Goal: Task Accomplishment & Management: Use online tool/utility

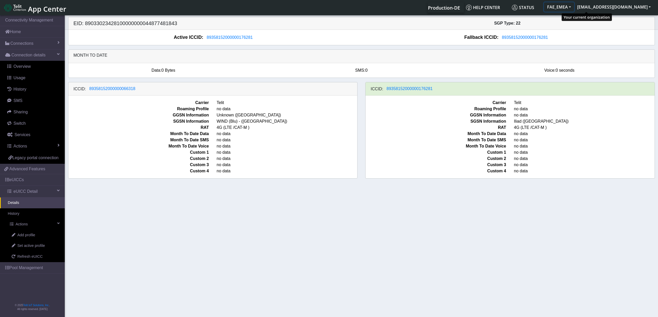
click at [574, 7] on button "FAE_EMEA" at bounding box center [559, 6] width 30 height 9
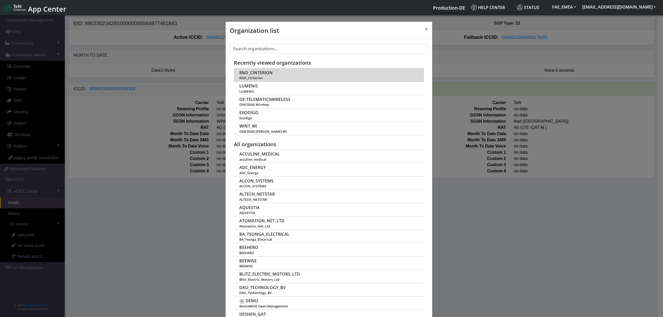
click at [263, 72] on span "RND_CINTERION" at bounding box center [255, 72] width 33 height 5
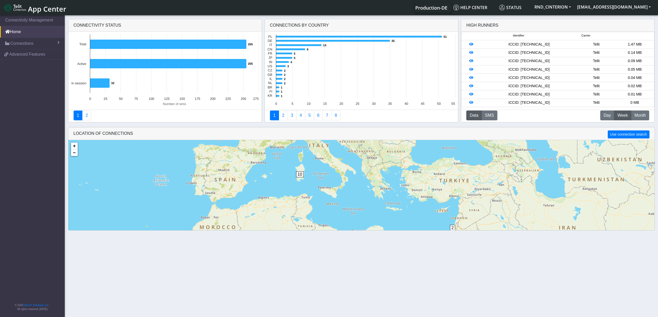
scroll to position [13, 0]
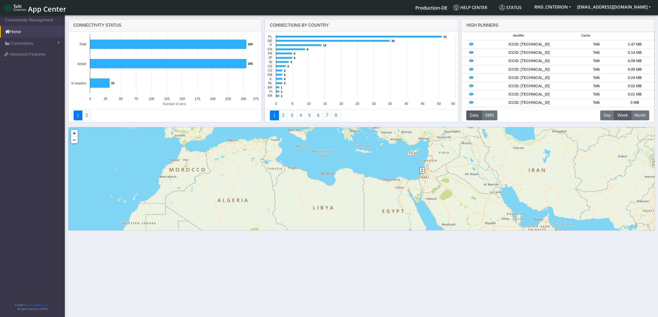
drag, startPoint x: 445, startPoint y: 200, endPoint x: 412, endPoint y: 153, distance: 58.1
click at [411, 148] on div "2 4 1 2 1 5 1 8 1 2 4 2 1 10 1 4 87 + − ©2025 MapQuest, | Terms" at bounding box center [361, 198] width 586 height 143
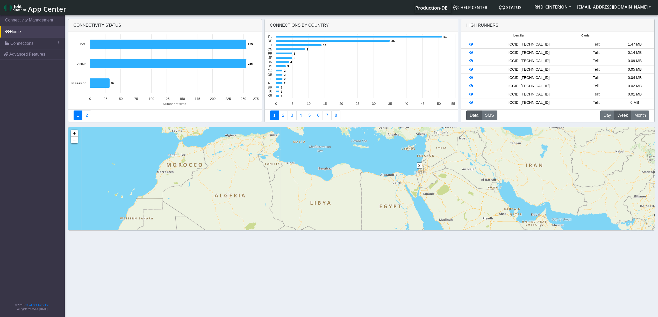
click at [419, 168] on span "2" at bounding box center [419, 166] width 5 height 6
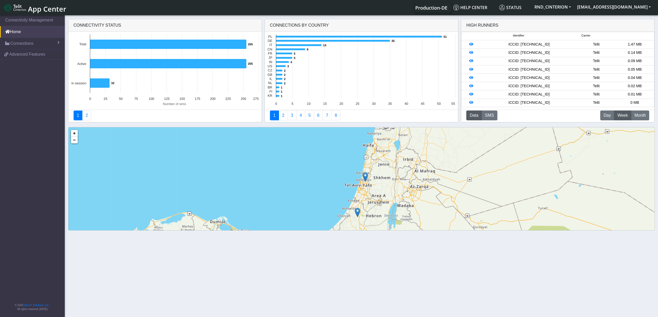
click at [365, 178] on img at bounding box center [365, 177] width 6 height 10
click at [360, 171] on link "Click here" at bounding box center [357, 172] width 14 height 4
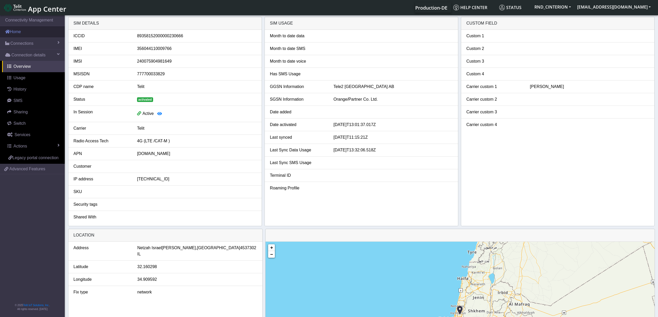
click at [24, 32] on link "Home" at bounding box center [32, 31] width 65 height 11
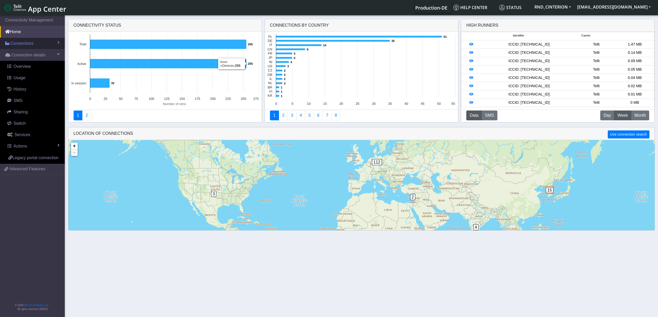
click at [33, 44] on span "Connections" at bounding box center [21, 43] width 23 height 6
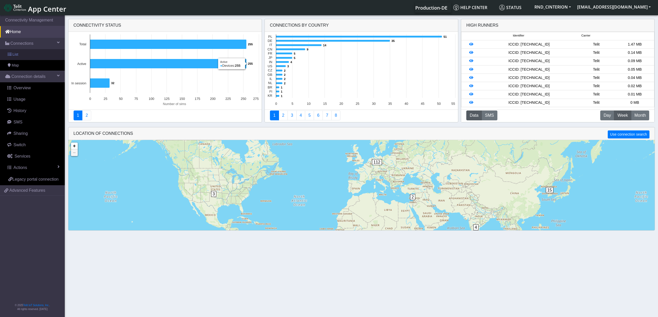
click at [18, 55] on span "List" at bounding box center [15, 55] width 6 height 6
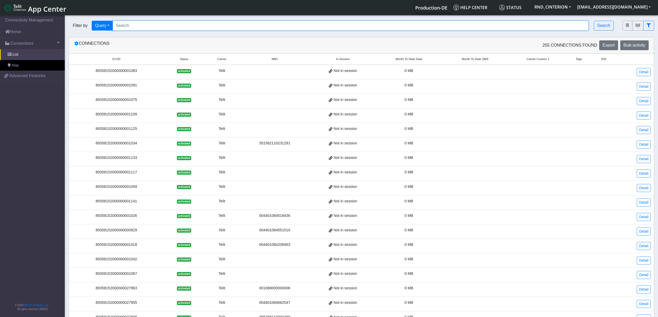
click at [119, 23] on input "Search..." at bounding box center [351, 26] width 476 height 10
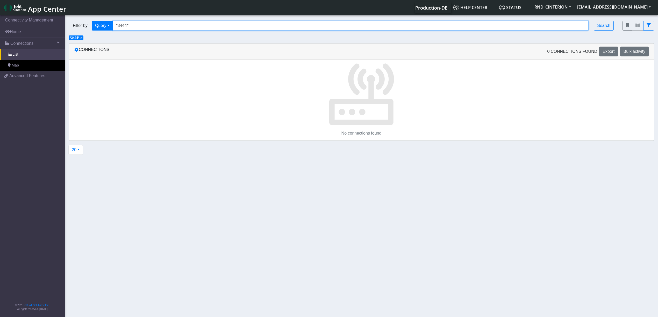
click at [129, 25] on input "*3444*" at bounding box center [351, 26] width 476 height 10
click at [145, 25] on input "*3444*" at bounding box center [351, 26] width 476 height 10
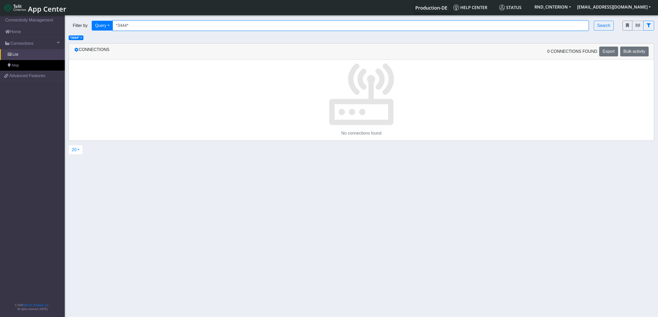
paste input "89358152000000230666"
type input "89358152000000230666"
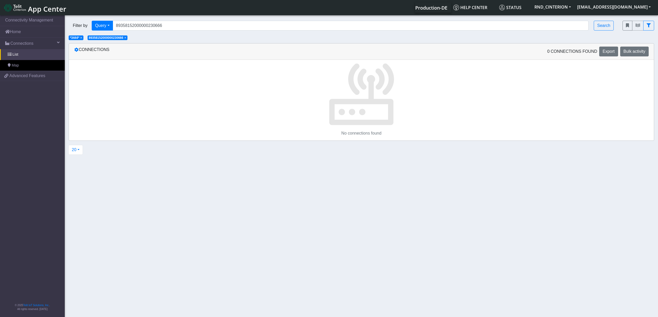
click at [82, 37] on span "×" at bounding box center [81, 38] width 2 height 4
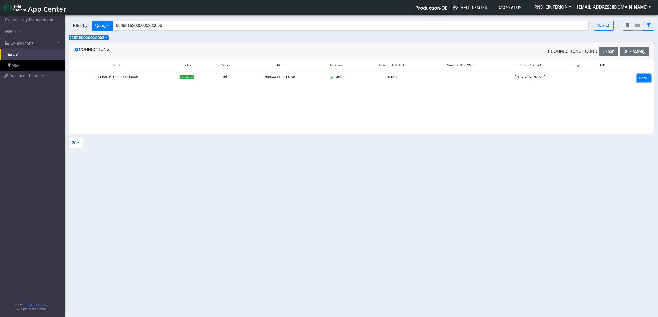
click at [642, 80] on link "Detail" at bounding box center [644, 78] width 14 height 8
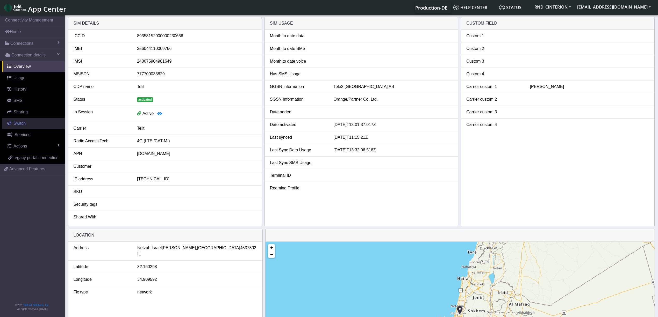
click at [28, 123] on link "Switch" at bounding box center [33, 123] width 63 height 11
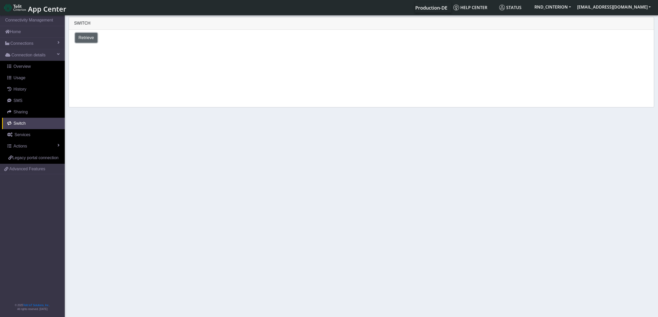
click at [89, 38] on span "Retrieve" at bounding box center [86, 37] width 16 height 4
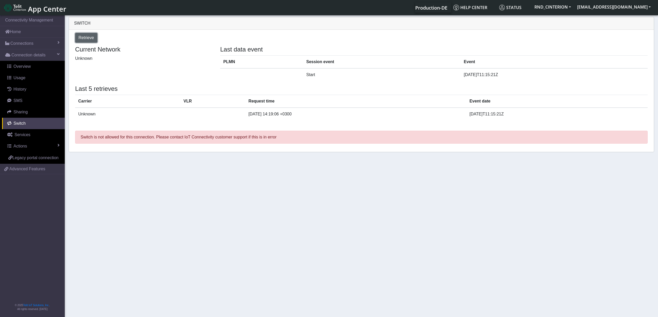
click at [88, 39] on span "Retrieve" at bounding box center [86, 37] width 16 height 4
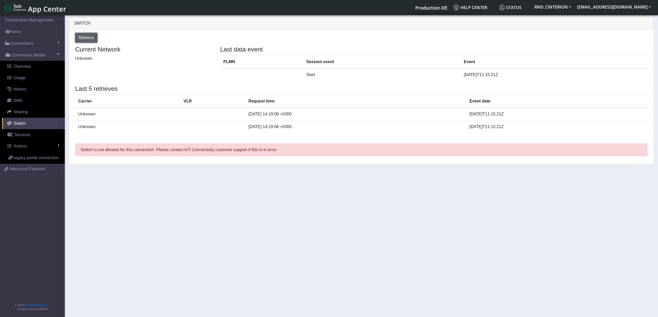
click at [88, 38] on span "Retrieve" at bounding box center [86, 37] width 16 height 4
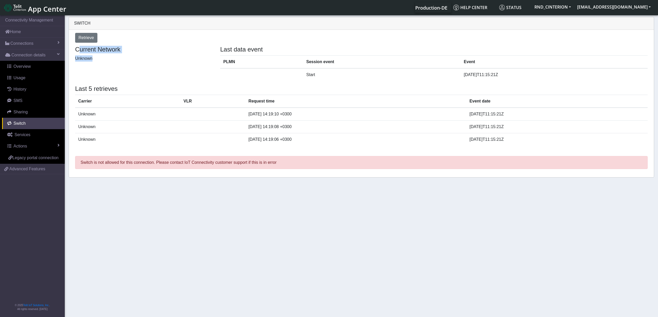
drag, startPoint x: 138, startPoint y: 54, endPoint x: 119, endPoint y: 76, distance: 29.3
click at [137, 56] on div "Retrieve Current Network Unknown Last data event PLMN Session event Event Start…" at bounding box center [361, 104] width 585 height 148
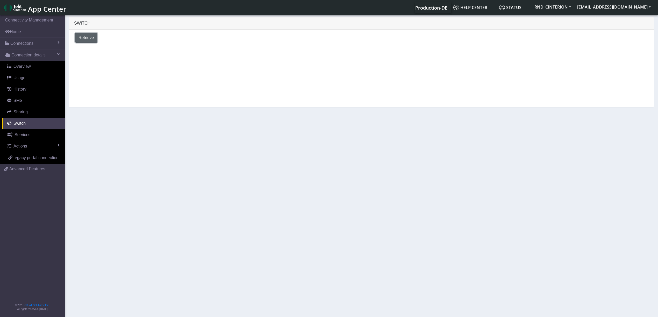
click at [81, 38] on span "Retrieve" at bounding box center [86, 37] width 16 height 4
select select "Israel"
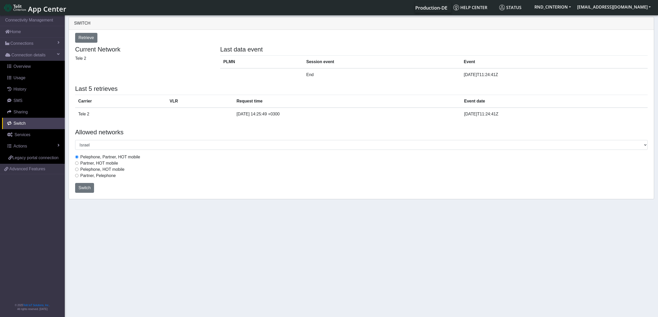
drag, startPoint x: 128, startPoint y: 254, endPoint x: 130, endPoint y: 249, distance: 5.3
click at [132, 250] on section "Connectivity Management Home Connections List Map Connection details Overview U…" at bounding box center [329, 166] width 658 height 305
click at [76, 169] on input "Pelephone, HOT mobile" at bounding box center [76, 169] width 3 height 3
radio input "true"
click at [21, 79] on span "Usage" at bounding box center [19, 78] width 12 height 4
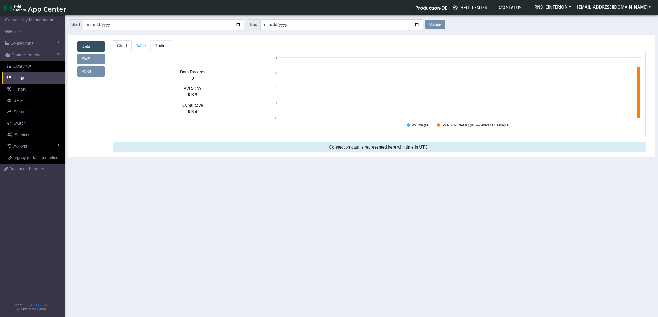
click at [163, 50] on link "Radius" at bounding box center [161, 45] width 22 height 11
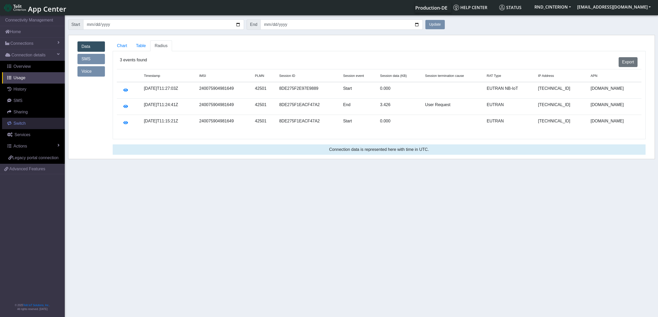
click at [23, 121] on span "Switch" at bounding box center [19, 123] width 12 height 4
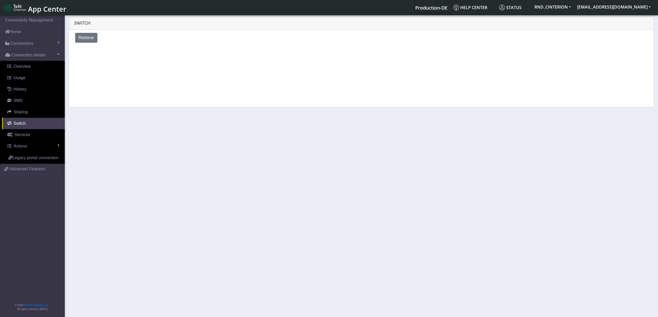
click at [88, 32] on div "Retrieve" at bounding box center [361, 38] width 585 height 16
click at [88, 36] on span "Retrieve" at bounding box center [86, 37] width 16 height 4
select select "Israel"
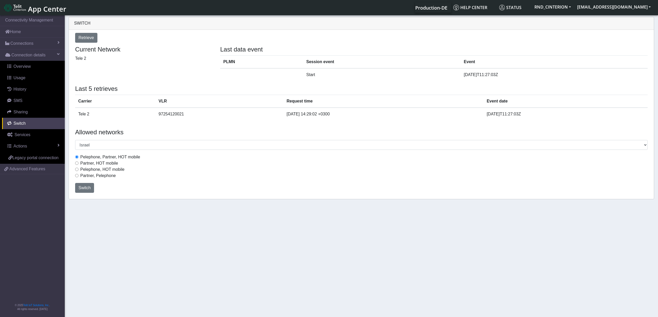
click at [77, 170] on input "Pelephone, HOT mobile" at bounding box center [76, 169] width 3 height 3
radio input "true"
click at [88, 188] on span "Switch" at bounding box center [84, 188] width 12 height 4
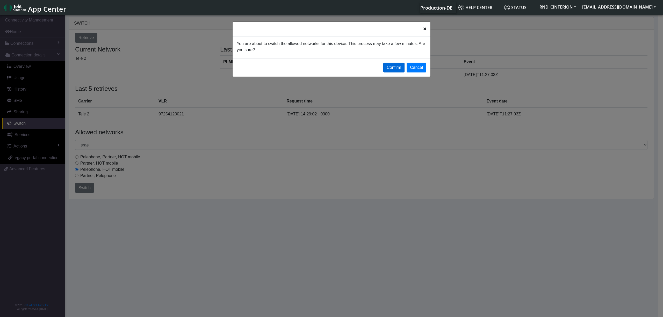
click at [394, 69] on button "Confirm" at bounding box center [393, 68] width 21 height 10
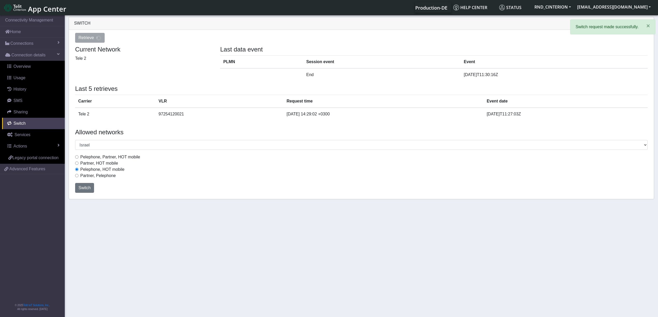
select select "Israel"
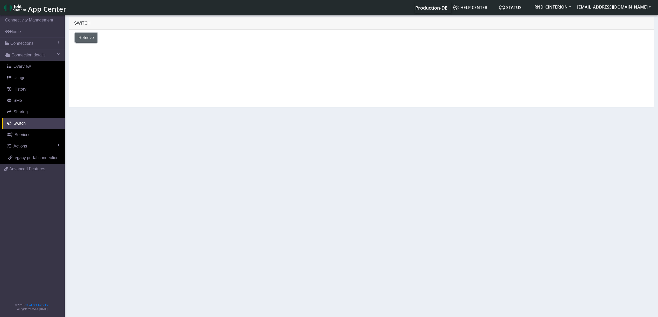
click at [85, 40] on span "Retrieve" at bounding box center [86, 37] width 16 height 4
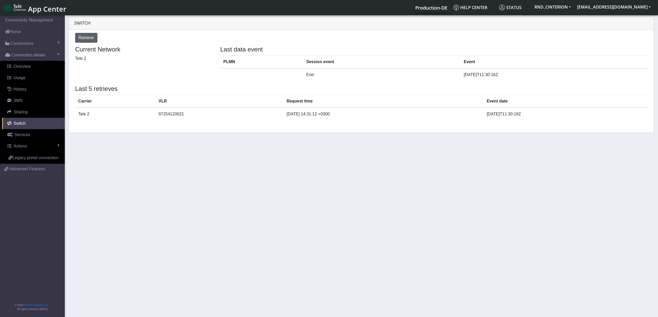
select select "Israel"
